Goal: Task Accomplishment & Management: Use online tool/utility

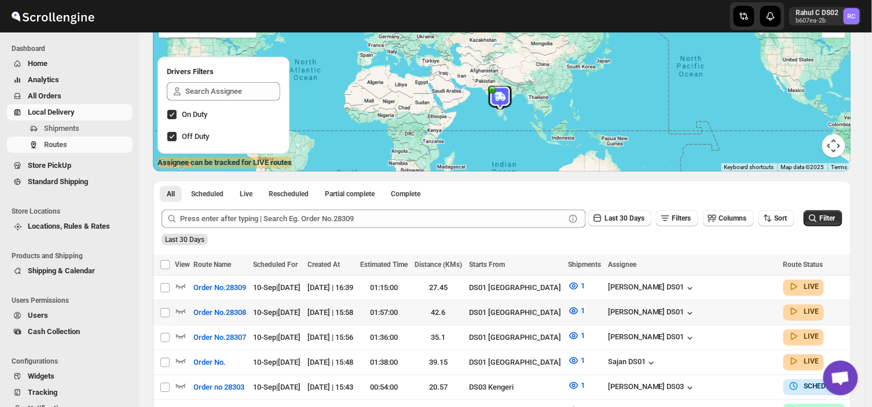
scroll to position [104, 0]
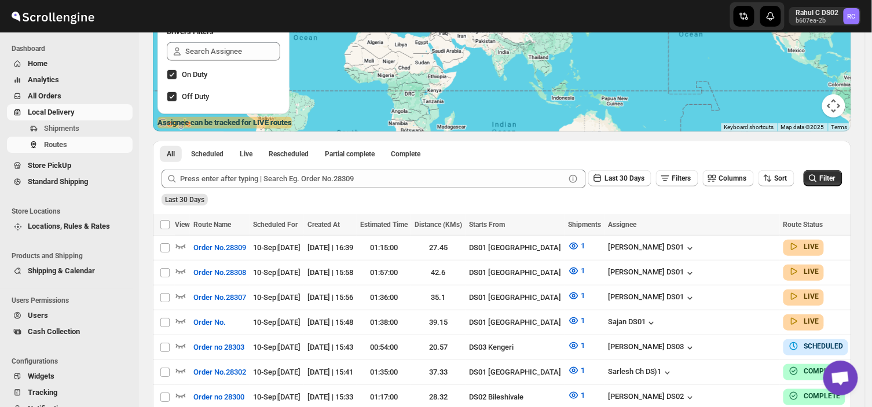
scroll to position [144, 0]
click at [72, 124] on span "Shipments" at bounding box center [61, 128] width 35 height 9
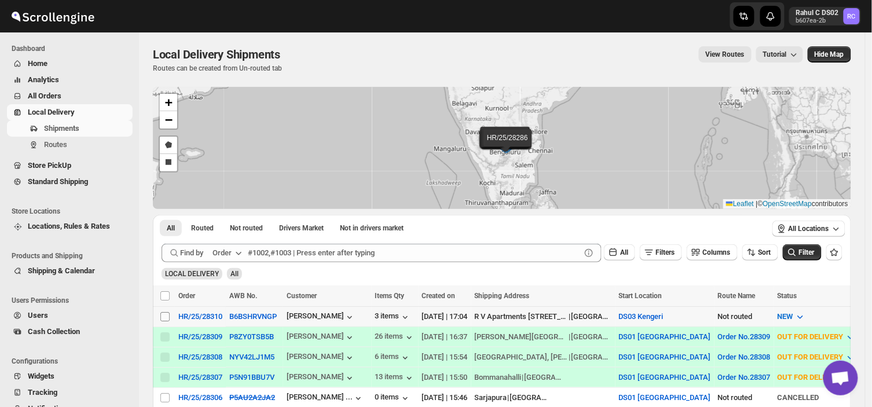
click at [162, 316] on input "Select shipment" at bounding box center [164, 316] width 9 height 9
checkbox input "true"
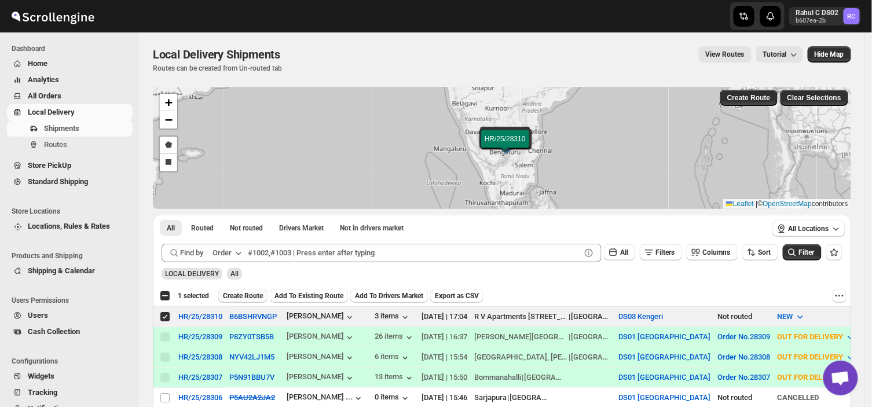
click at [247, 291] on span "Create Route" at bounding box center [243, 295] width 40 height 9
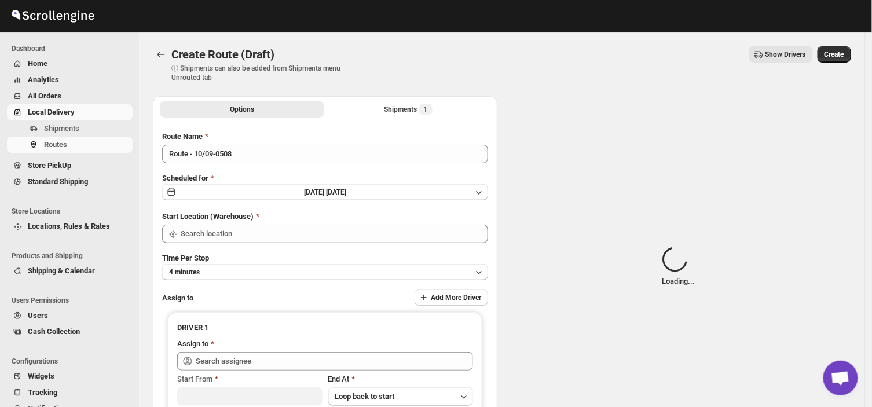
type input "DS03 Kengeri"
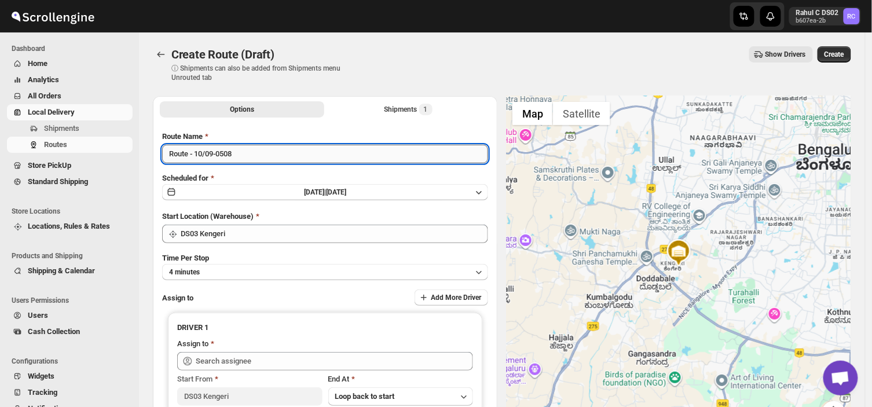
click at [245, 157] on input "Route - 10/09-0508" at bounding box center [325, 154] width 326 height 19
type input "R"
type input "Order no 28310"
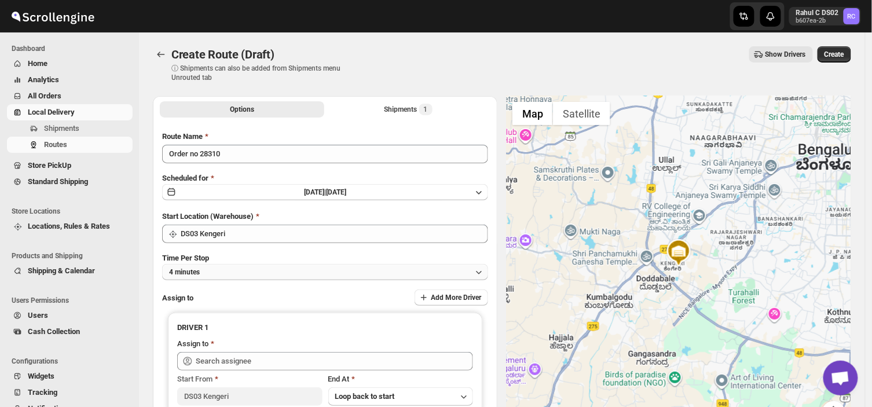
click at [222, 273] on button "4 minutes" at bounding box center [325, 272] width 326 height 16
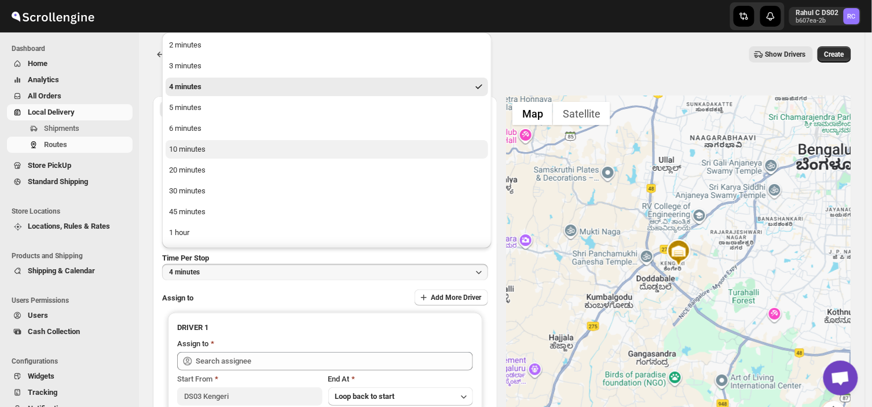
click at [206, 147] on button "10 minutes" at bounding box center [327, 149] width 323 height 19
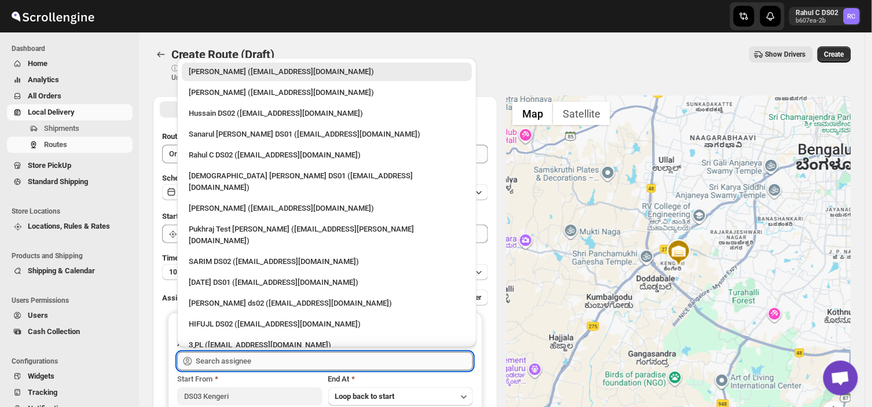
click at [260, 357] on input "text" at bounding box center [334, 361] width 277 height 19
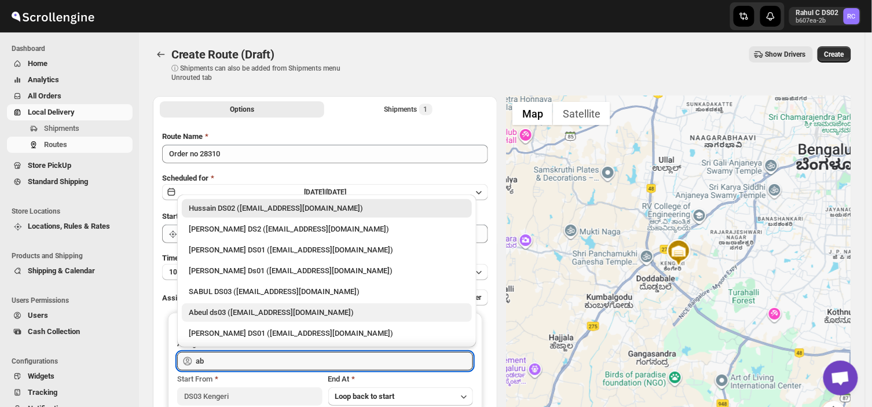
click at [268, 313] on div "Abeul ds03 ([EMAIL_ADDRESS][DOMAIN_NAME])" at bounding box center [327, 313] width 276 height 12
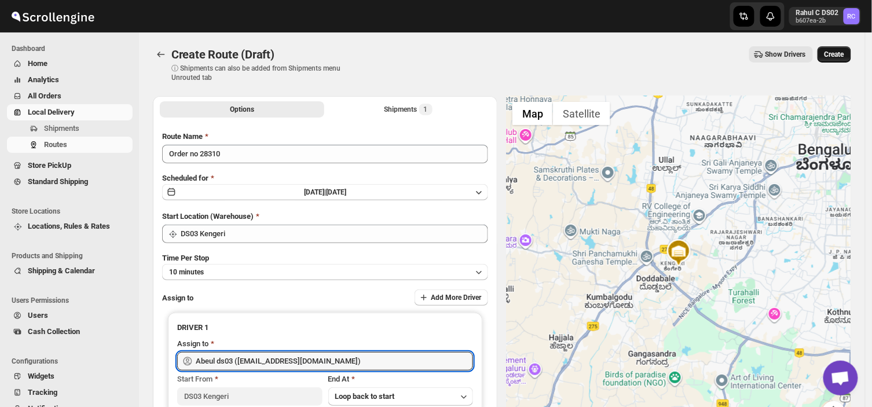
type input "Abeul ds03 ([EMAIL_ADDRESS][DOMAIN_NAME])"
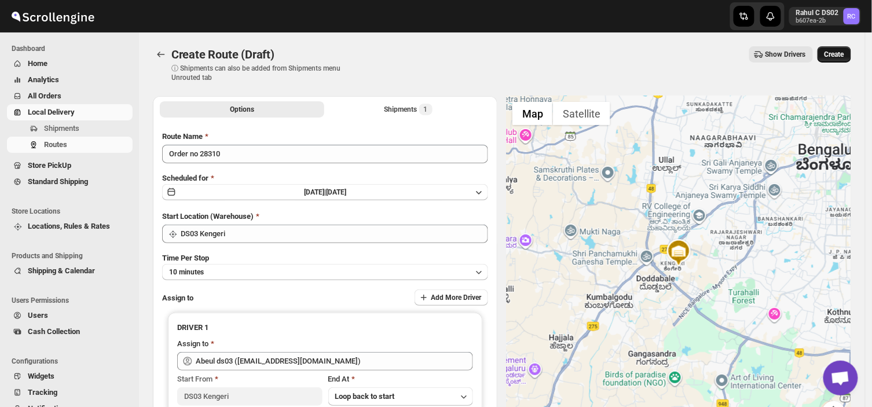
click at [838, 55] on span "Create" at bounding box center [835, 54] width 20 height 9
